Goal: Transaction & Acquisition: Purchase product/service

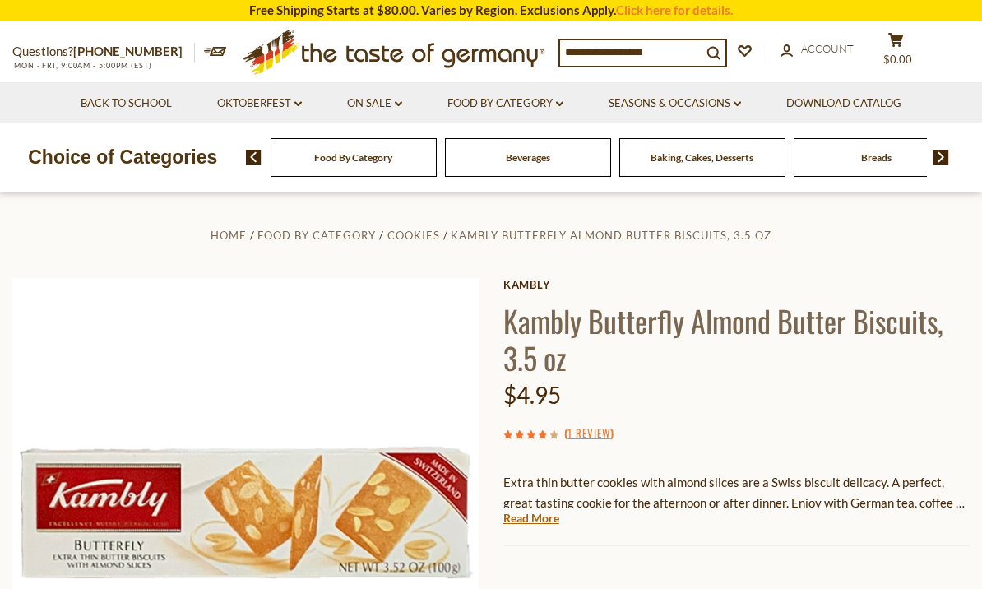
click at [888, 47] on icon at bounding box center [895, 40] width 15 height 14
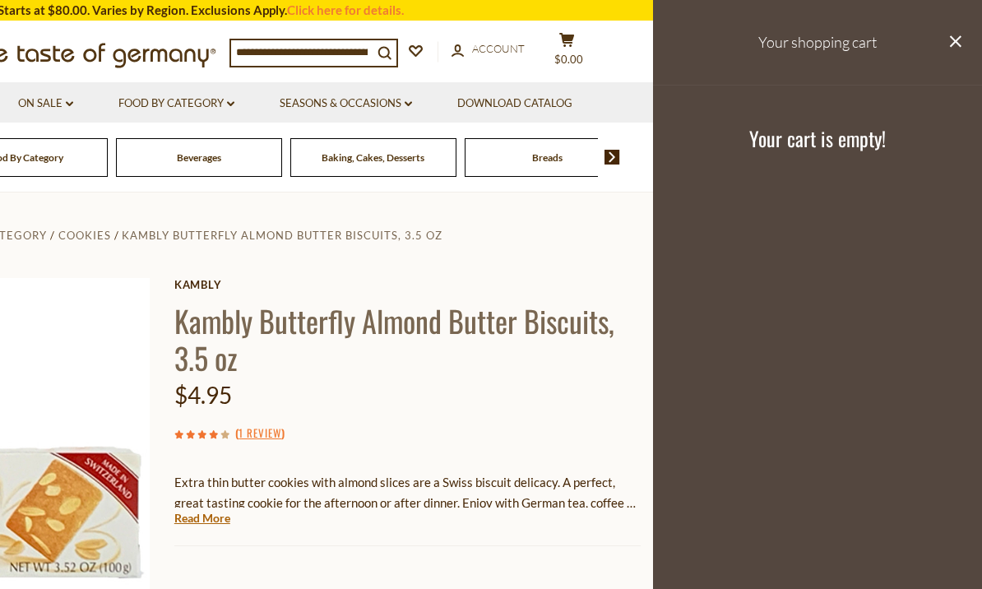
click at [954, 48] on button "close" at bounding box center [955, 43] width 12 height 21
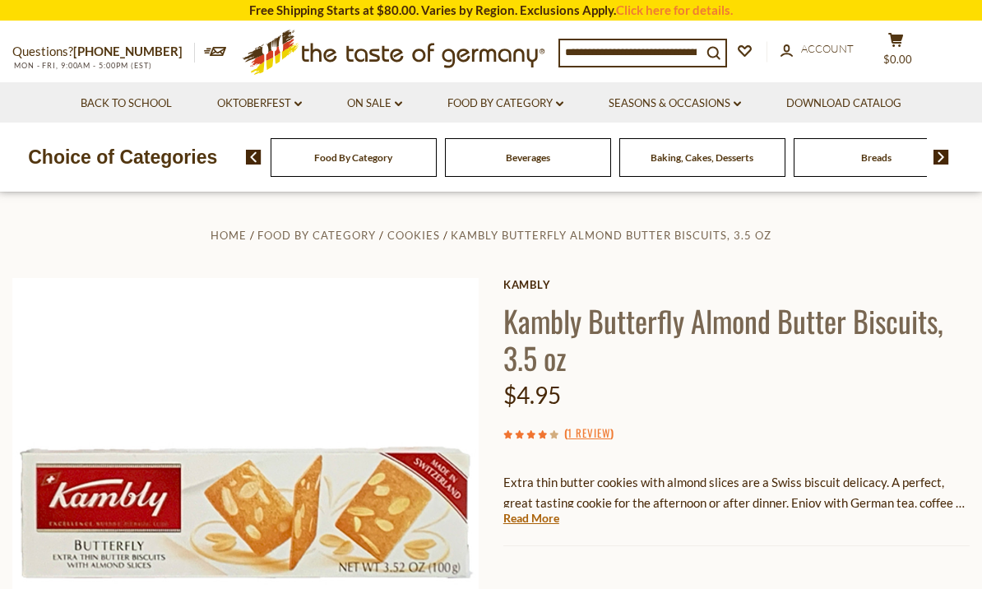
click at [368, 159] on div "Beverages" at bounding box center [354, 157] width 166 height 39
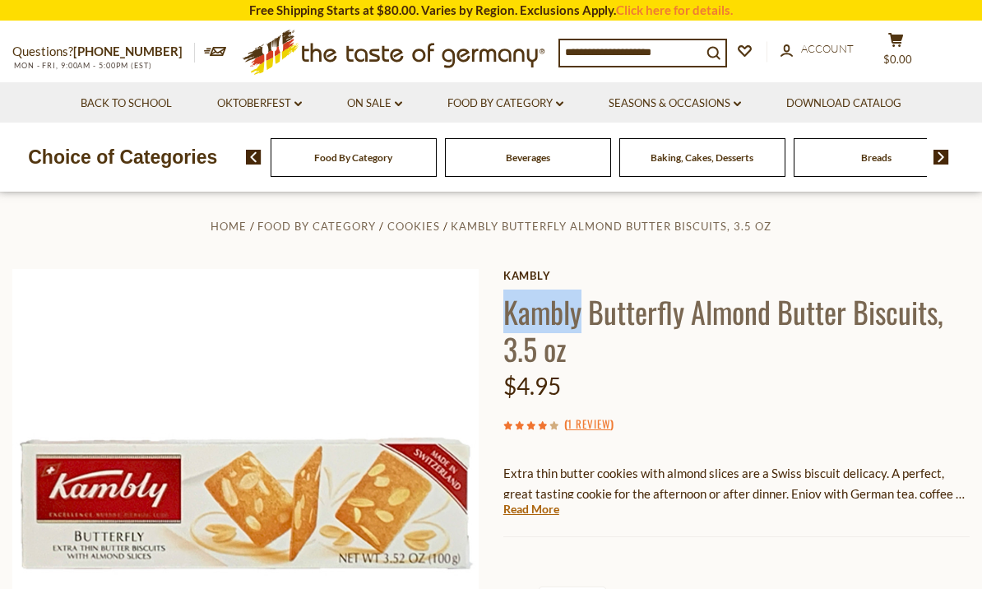
click at [644, 52] on input at bounding box center [630, 51] width 141 height 23
click at [633, 53] on input at bounding box center [630, 51] width 141 height 23
click at [603, 53] on input at bounding box center [630, 51] width 141 height 23
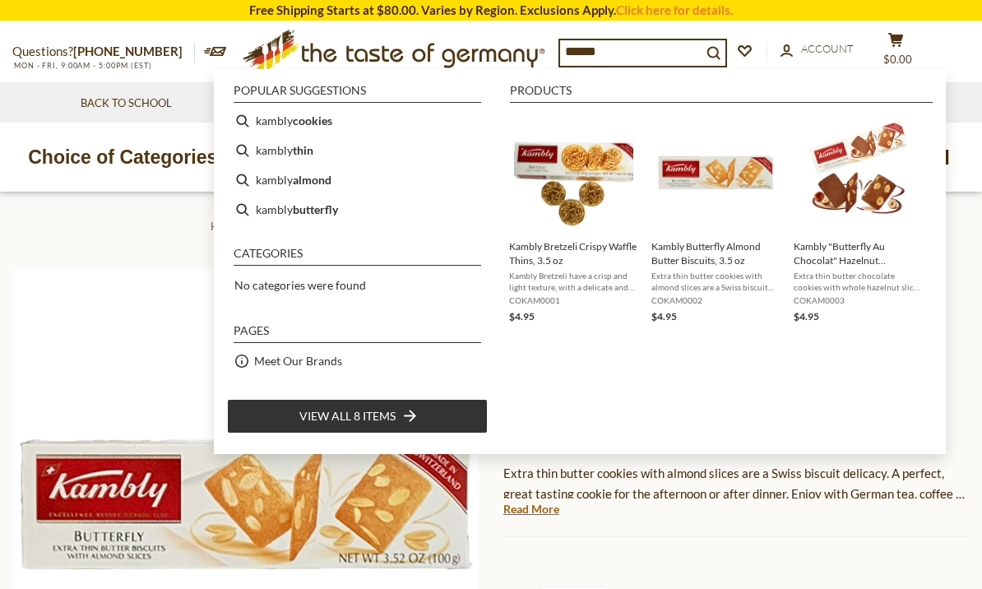
type input "******"
click at [568, 281] on span "Kambly Bretzeli have a crisp and light texture, with a delicate and buttery fla…" at bounding box center [573, 281] width 129 height 23
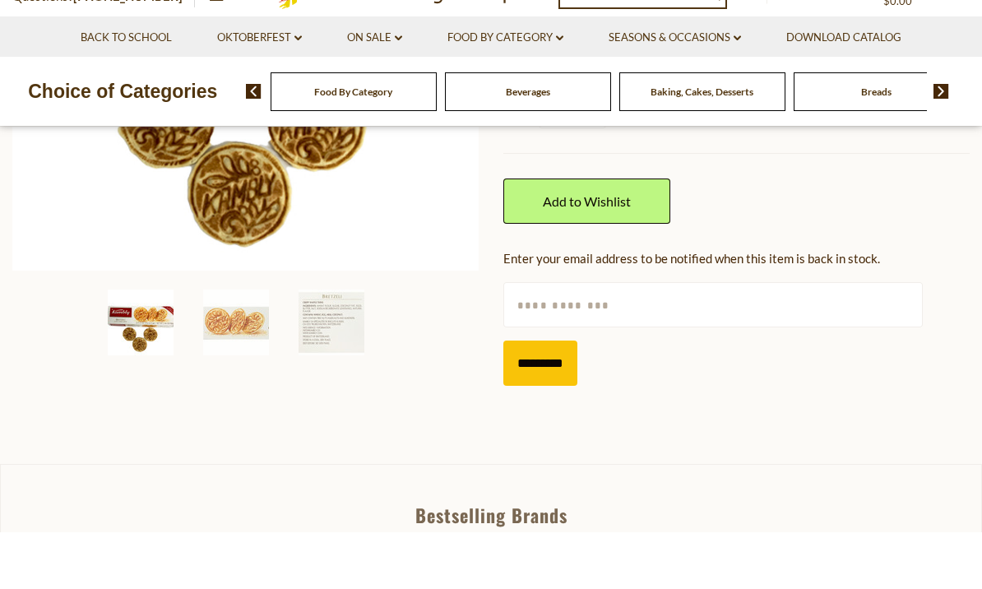
scroll to position [391, 0]
